Goal: Download file/media

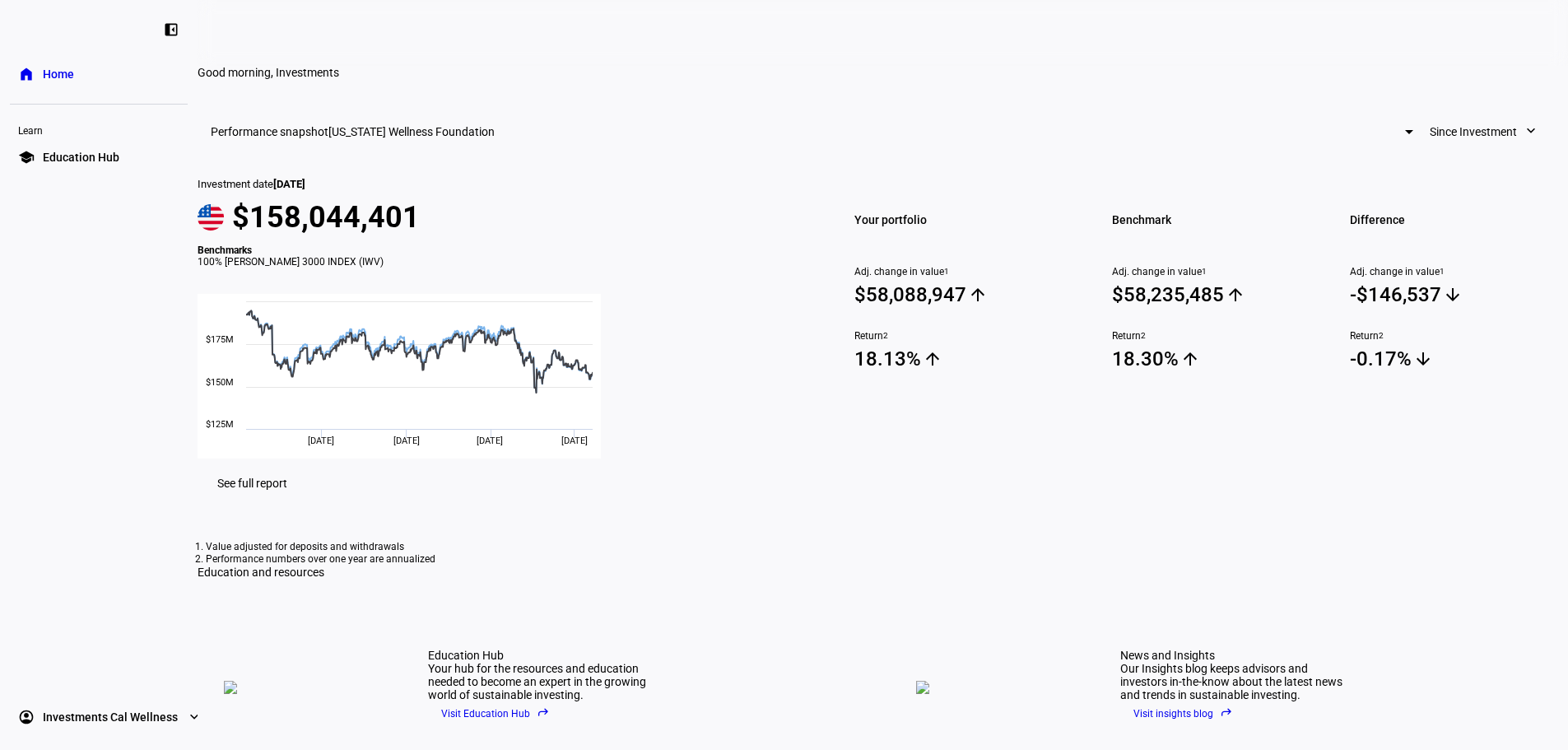
click at [45, 145] on link "school Education Hub" at bounding box center [99, 157] width 178 height 33
click at [495, 139] on span "[US_STATE] Wellness Foundation" at bounding box center [412, 131] width 166 height 13
click at [1314, 211] on div at bounding box center [784, 375] width 1568 height 750
click at [1430, 148] on span "Since Investment" at bounding box center [1474, 132] width 87 height 33
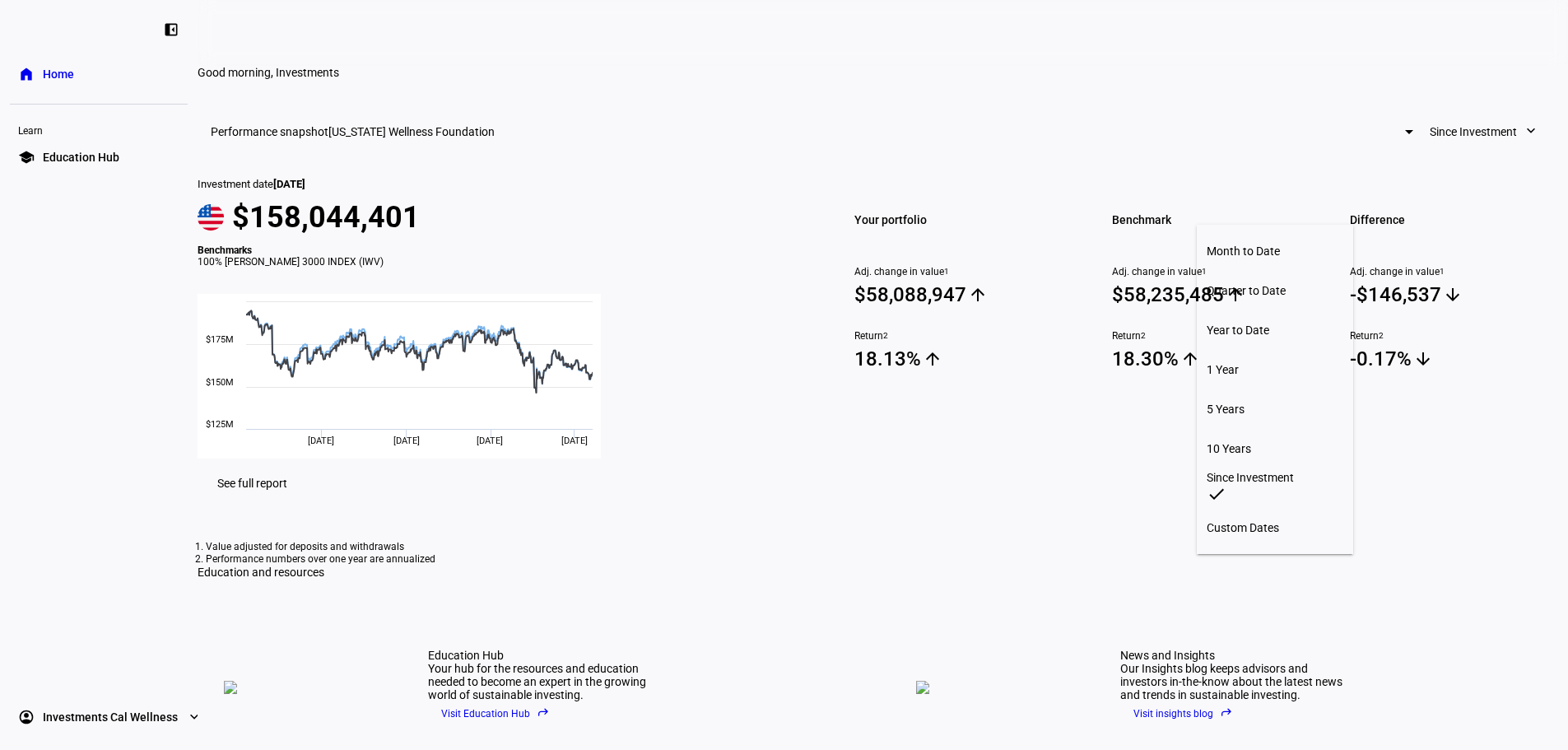
click at [1414, 253] on div at bounding box center [784, 375] width 1568 height 750
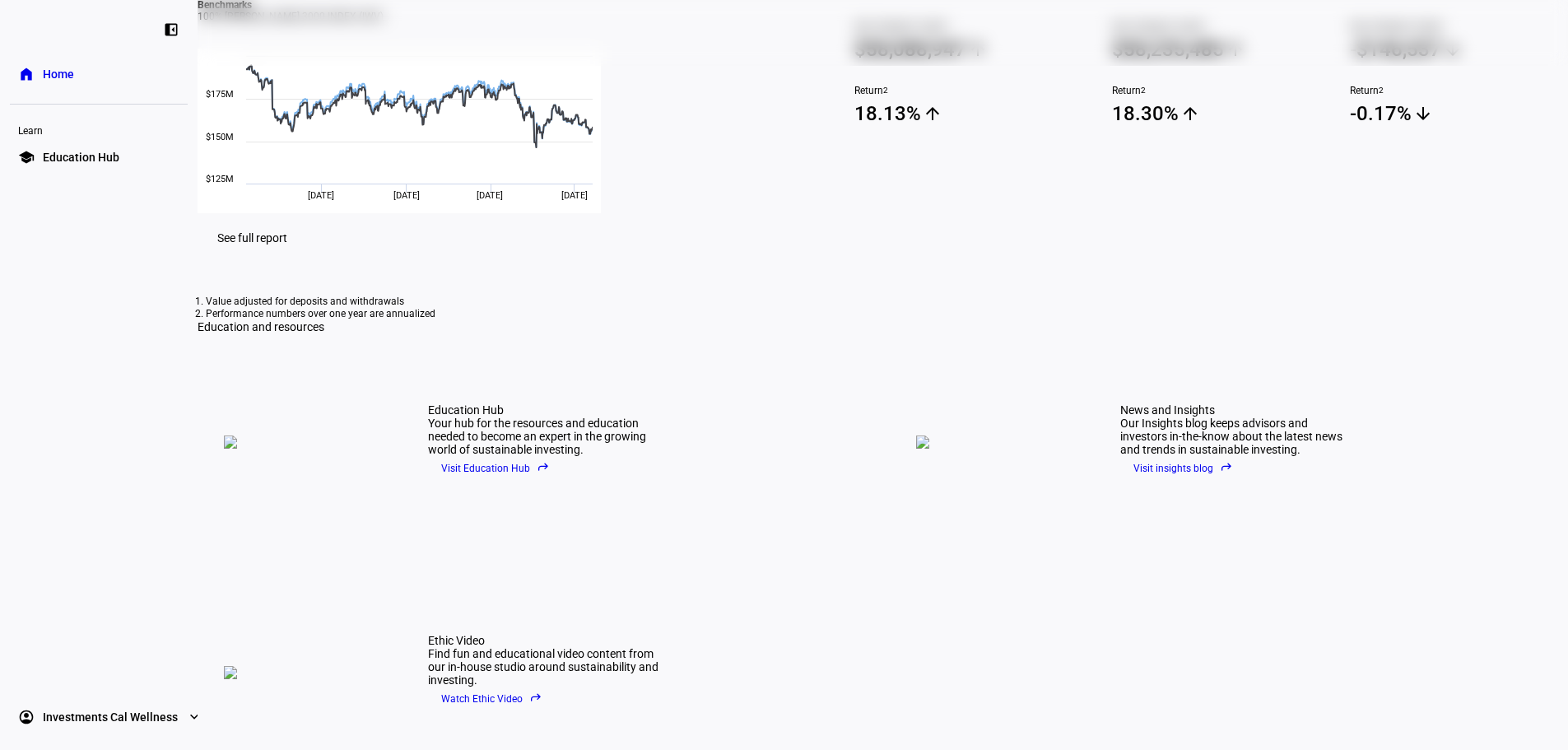
scroll to position [247, 0]
click at [288, 243] on span "See full report" at bounding box center [252, 235] width 70 height 13
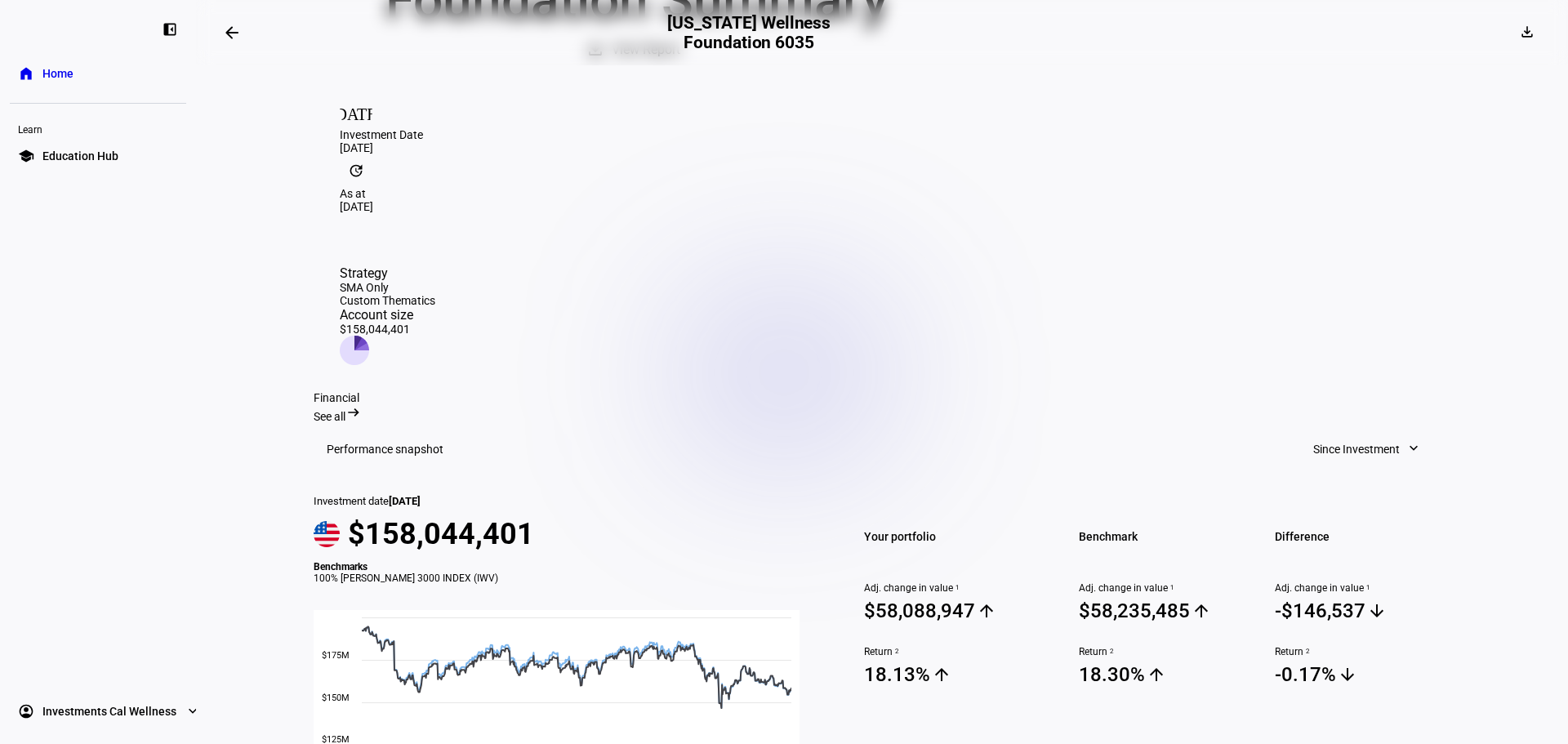
scroll to position [163, 0]
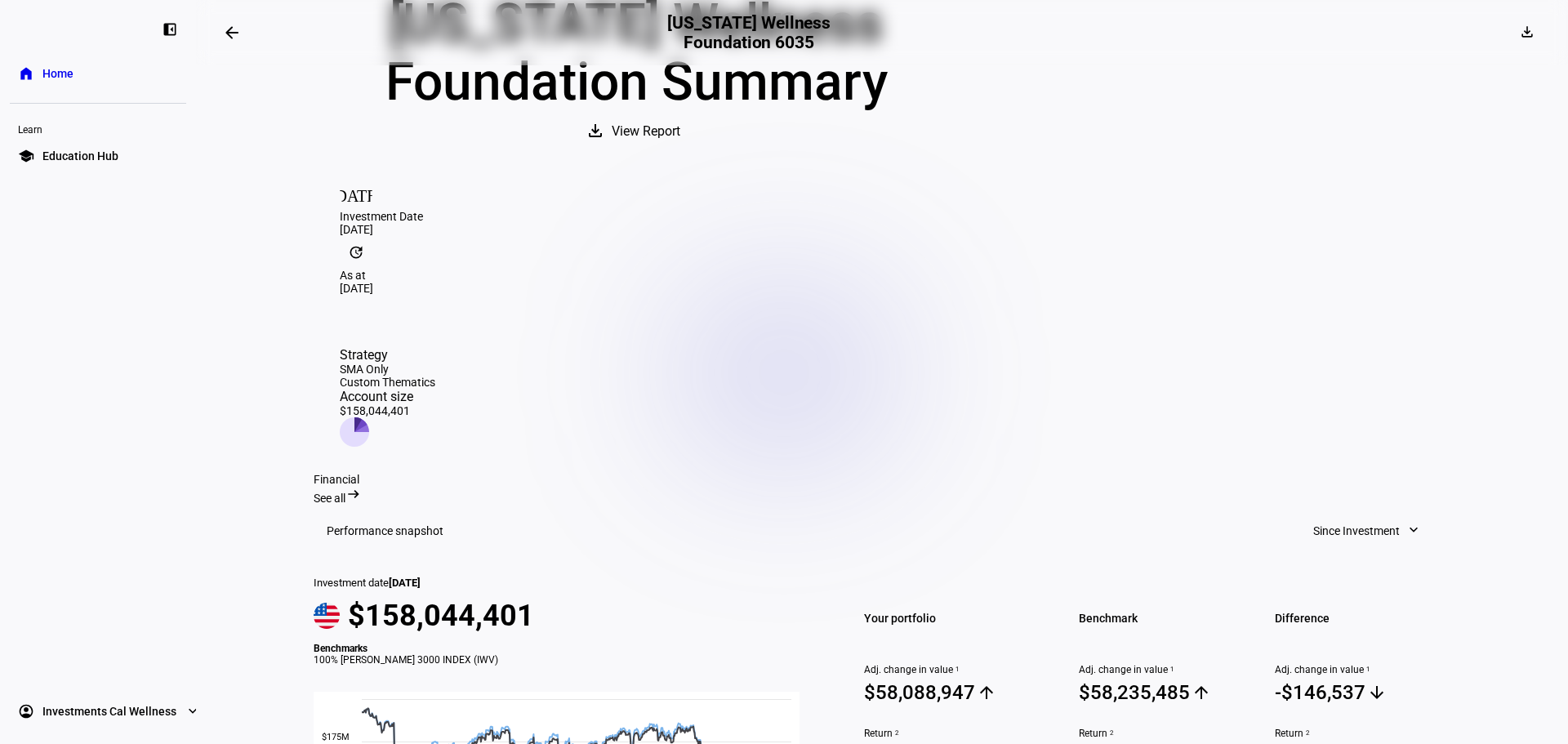
click at [680, 151] on span "View Report" at bounding box center [645, 132] width 69 height 39
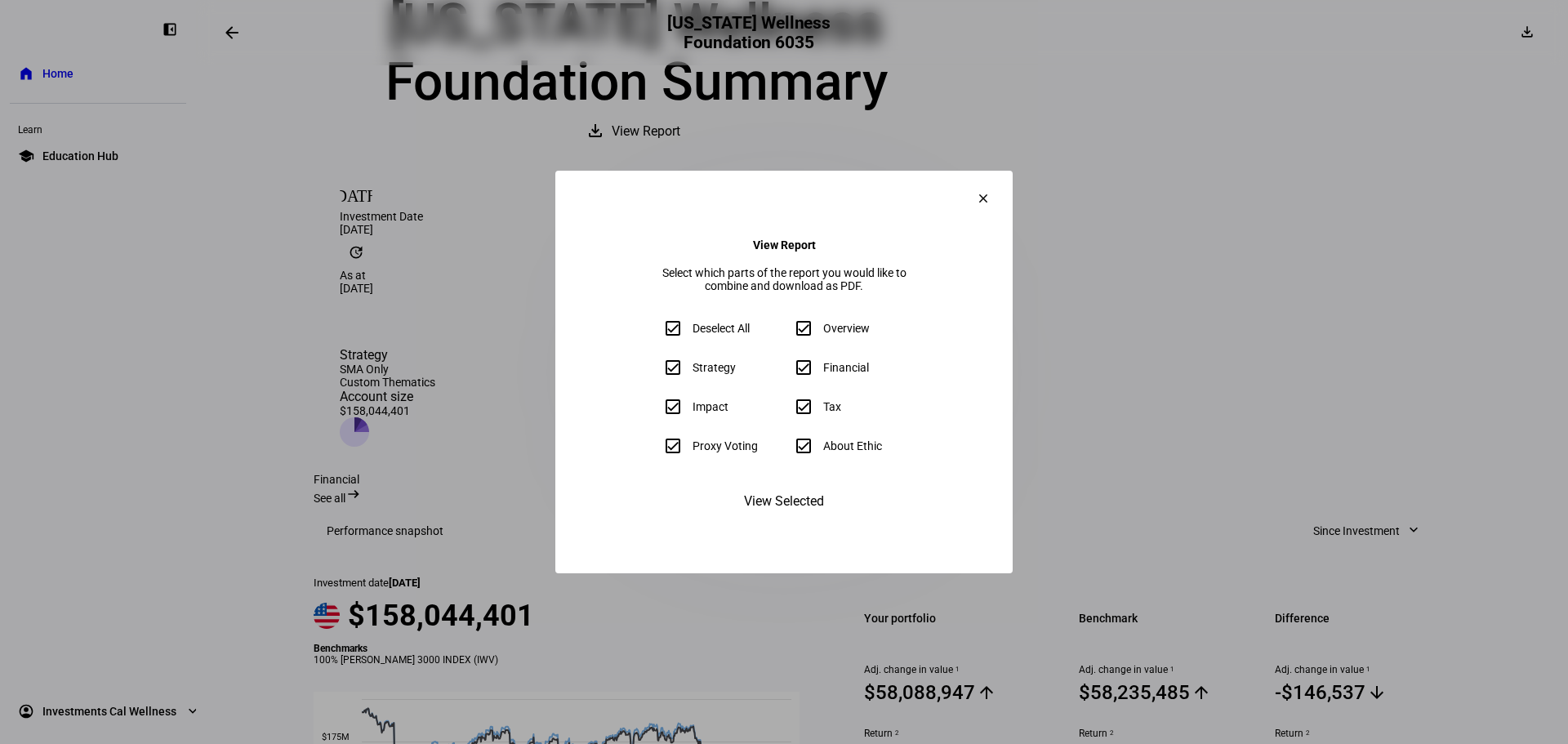
click at [769, 521] on span "View Selected" at bounding box center [784, 502] width 80 height 39
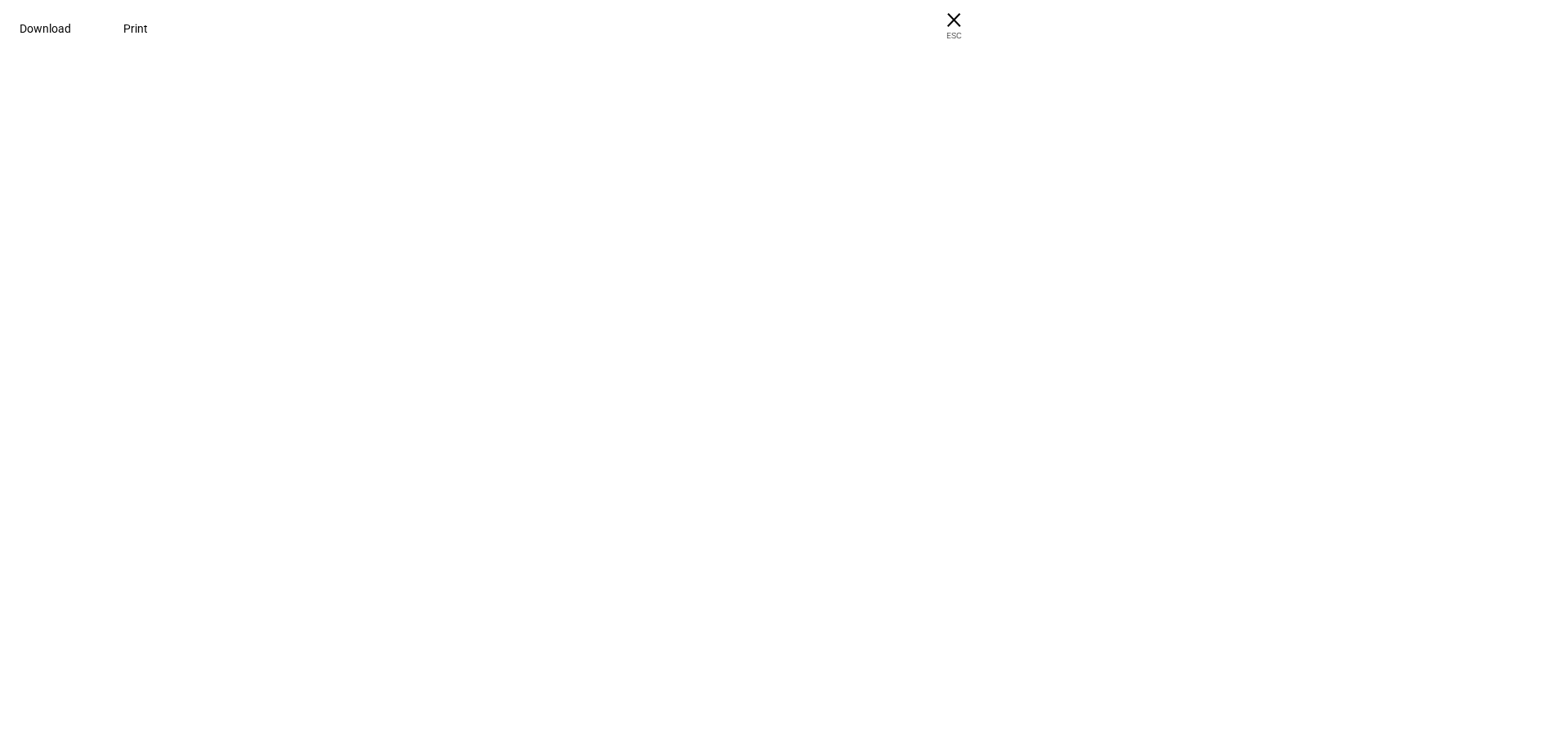
click at [980, 28] on span "× ESC" at bounding box center [954, 26] width 53 height 53
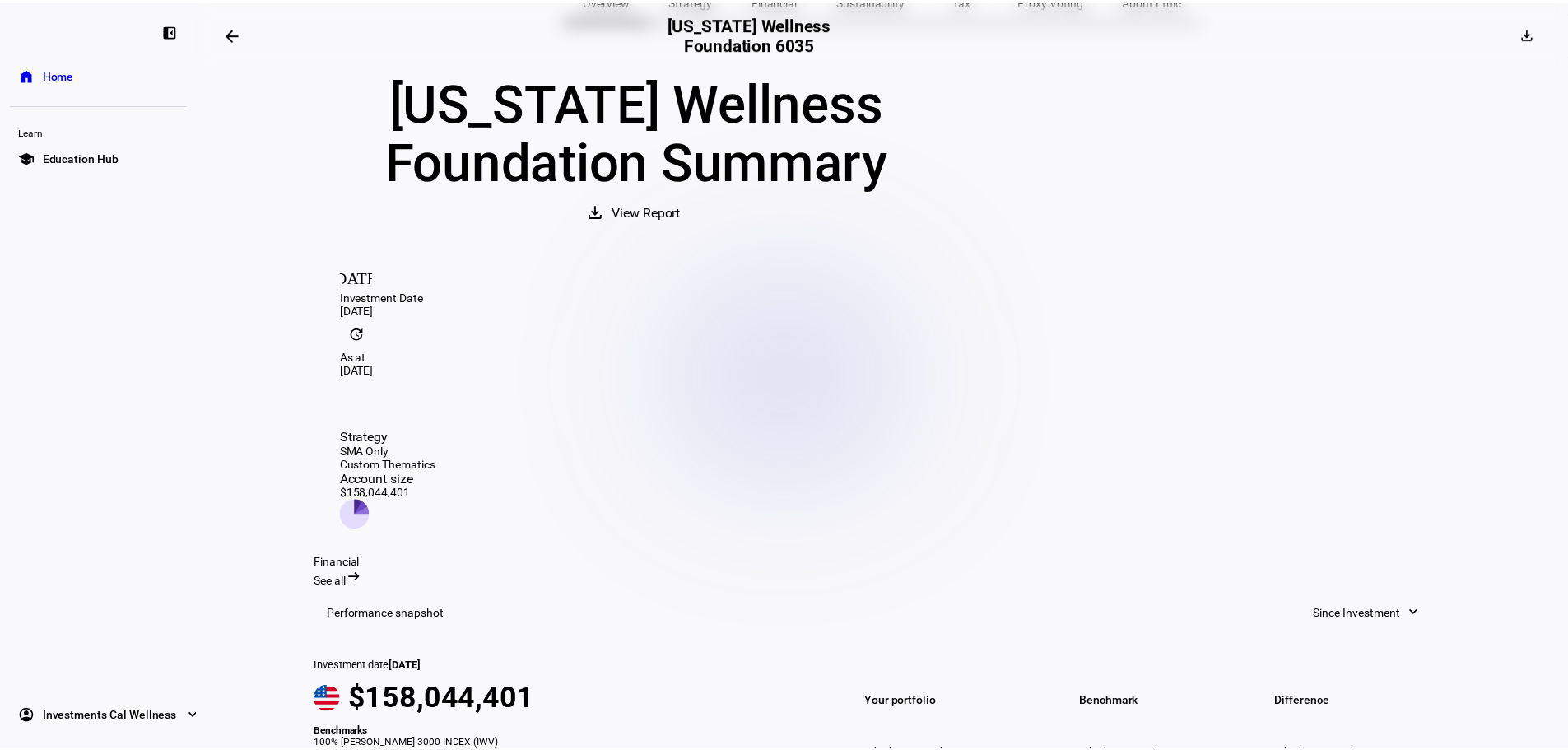
scroll to position [0, 0]
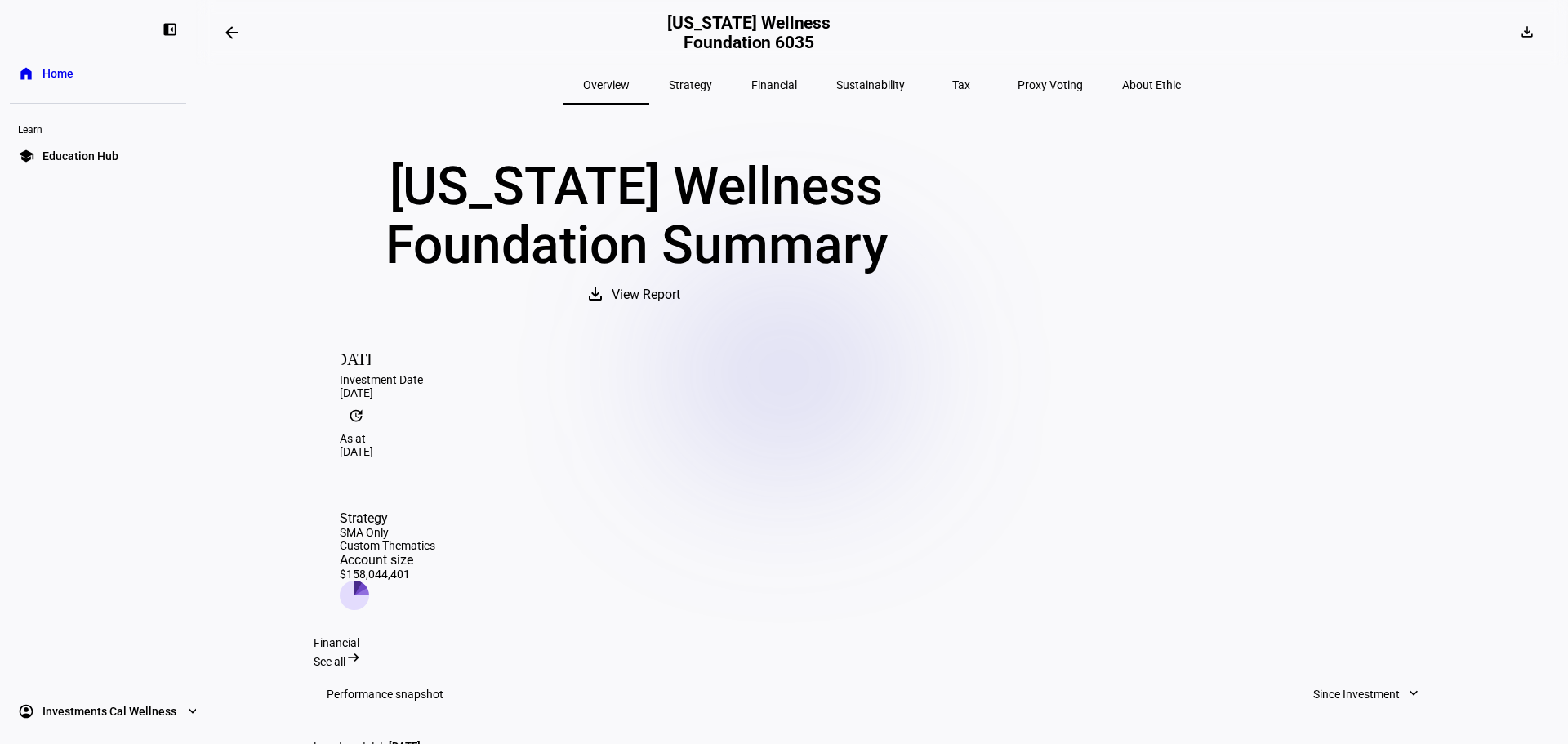
click at [680, 304] on span "View Report" at bounding box center [645, 295] width 69 height 39
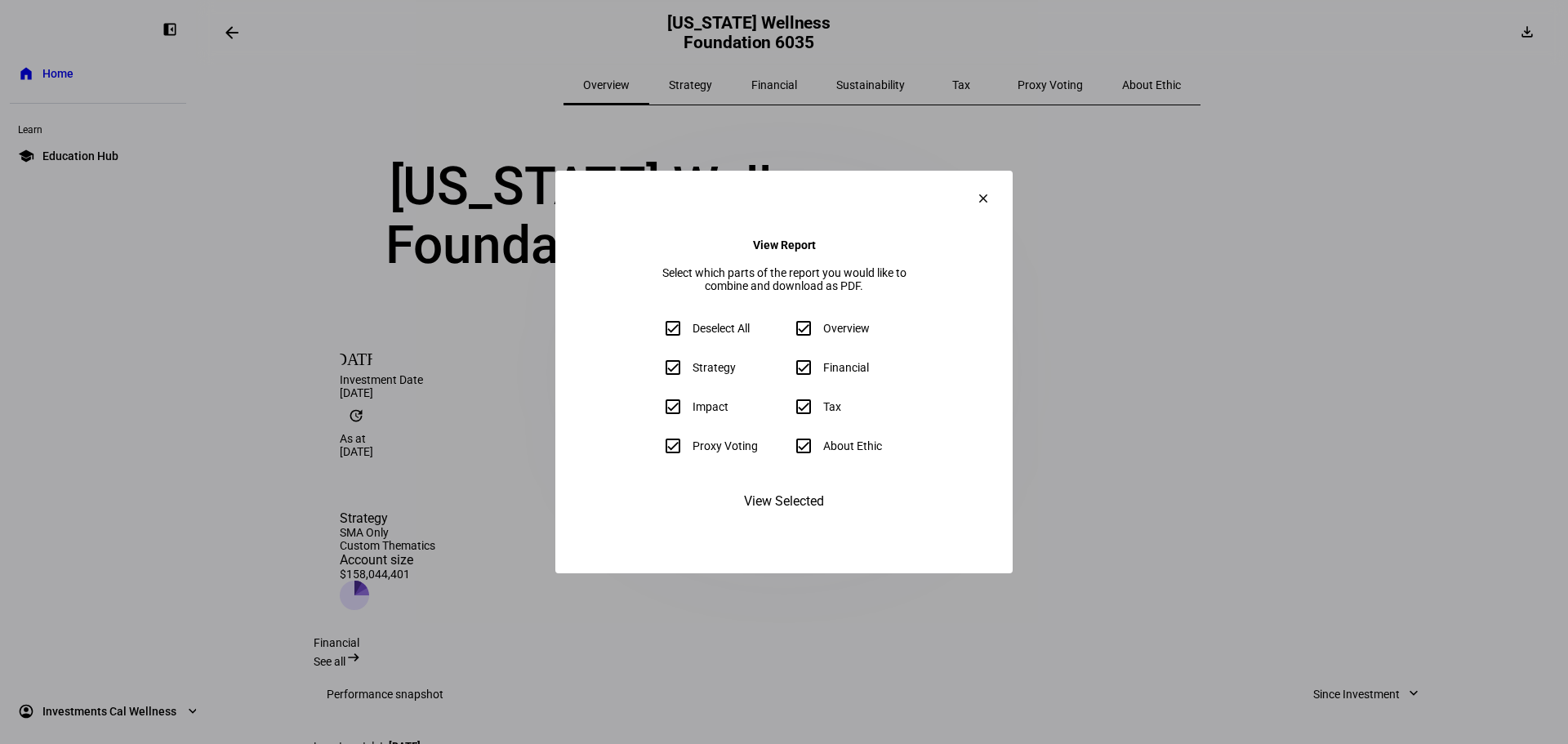
click at [803, 521] on span "View Selected" at bounding box center [784, 502] width 80 height 39
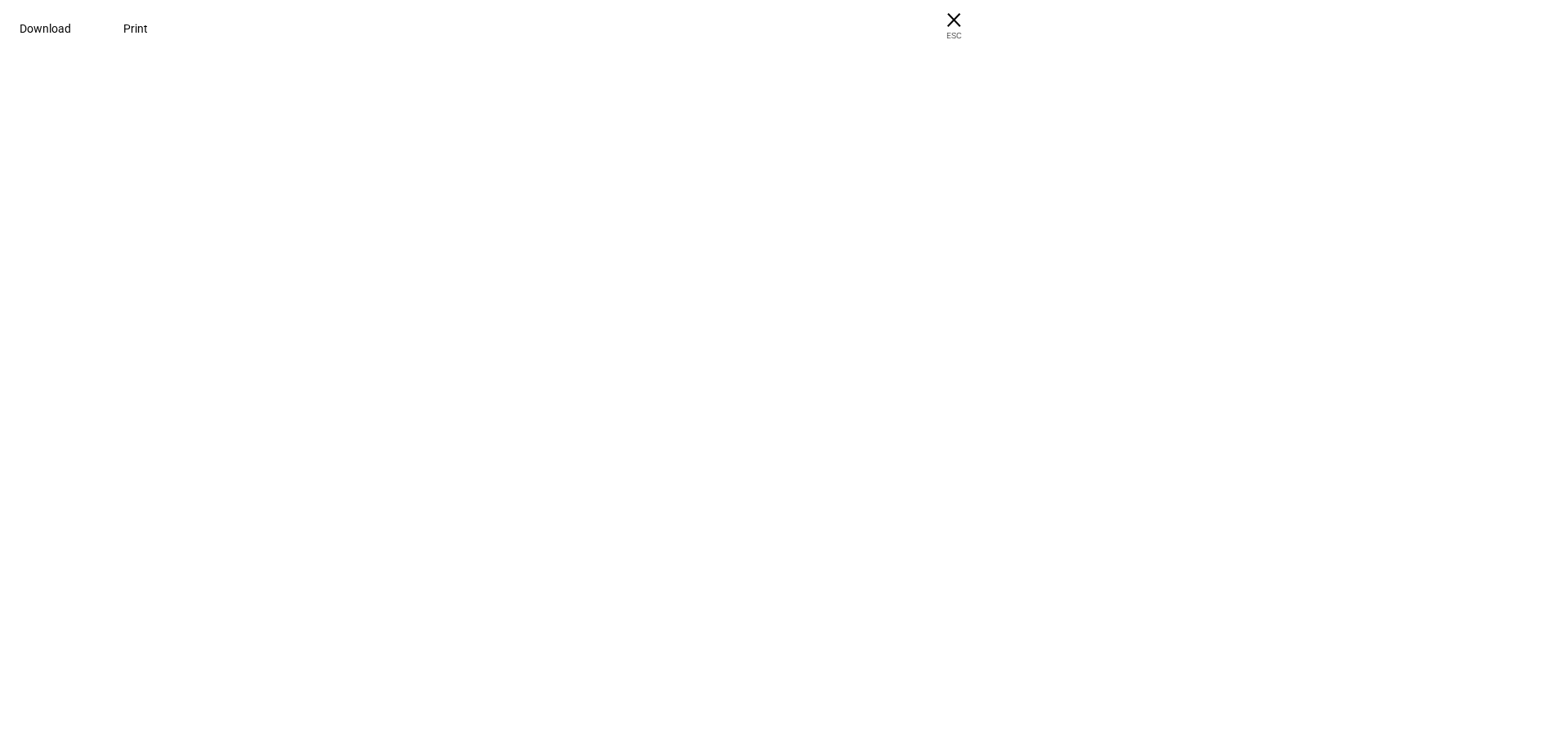
click at [803, 82] on div at bounding box center [784, 41] width 1568 height 82
click at [71, 30] on span "Download" at bounding box center [45, 28] width 52 height 13
click at [71, 31] on span "Download" at bounding box center [45, 28] width 52 height 13
